Goal: Information Seeking & Learning: Learn about a topic

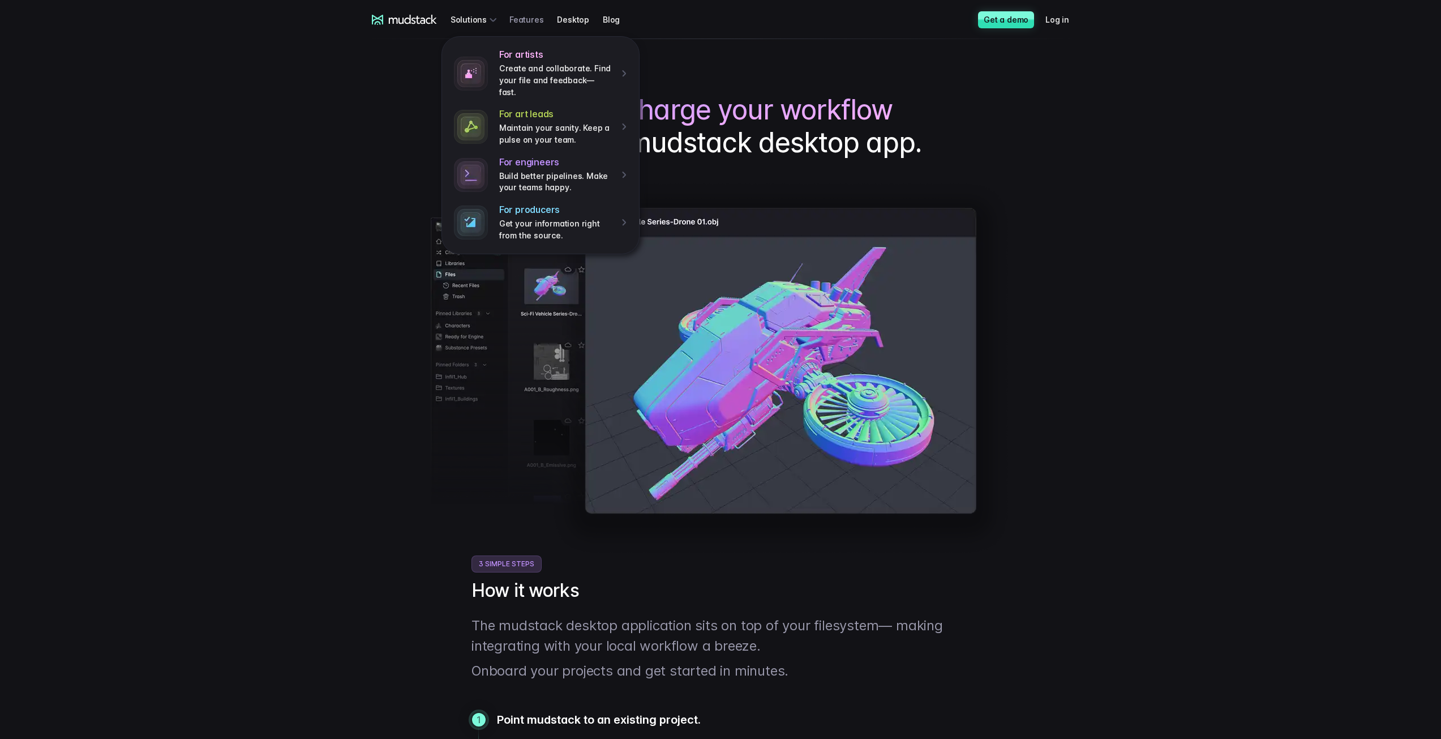
click at [532, 15] on link "Features" at bounding box center [533, 19] width 48 height 21
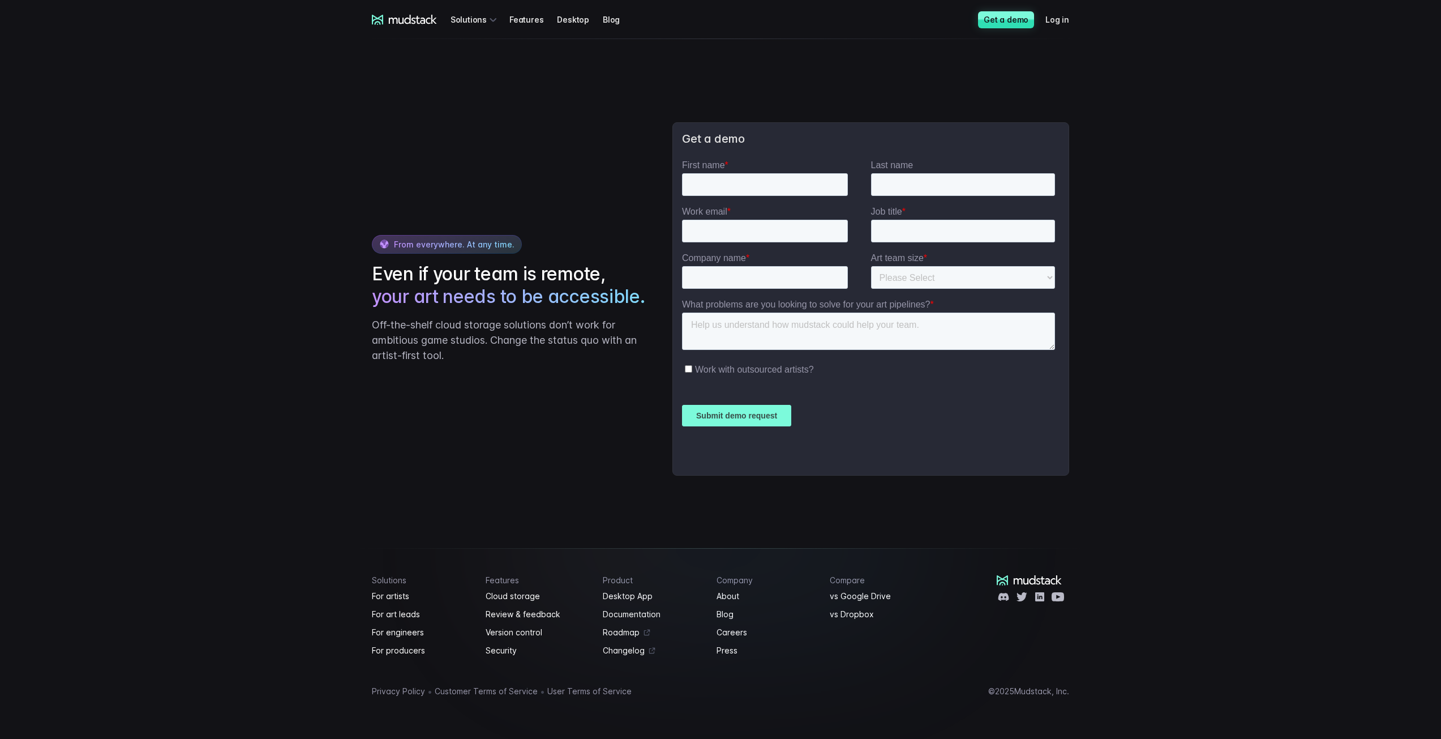
scroll to position [1740, 0]
